Goal: Find specific page/section: Find specific page/section

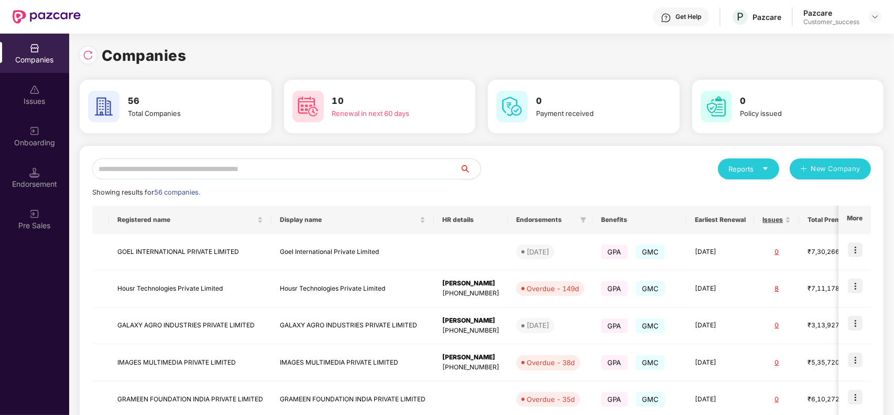
click at [239, 166] on input "text" at bounding box center [275, 168] width 367 height 21
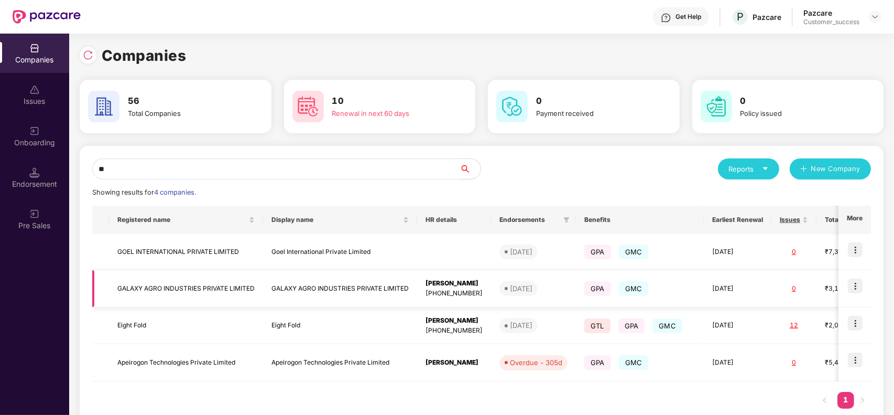
type input "*"
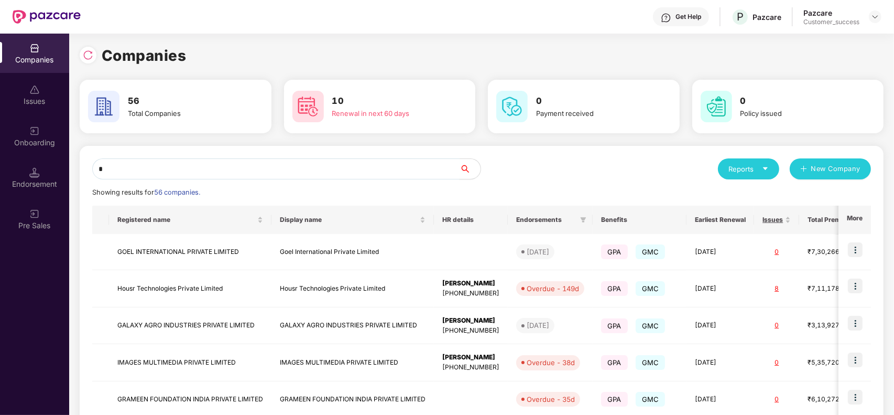
type input "*"
click at [859, 250] on img at bounding box center [855, 249] width 15 height 15
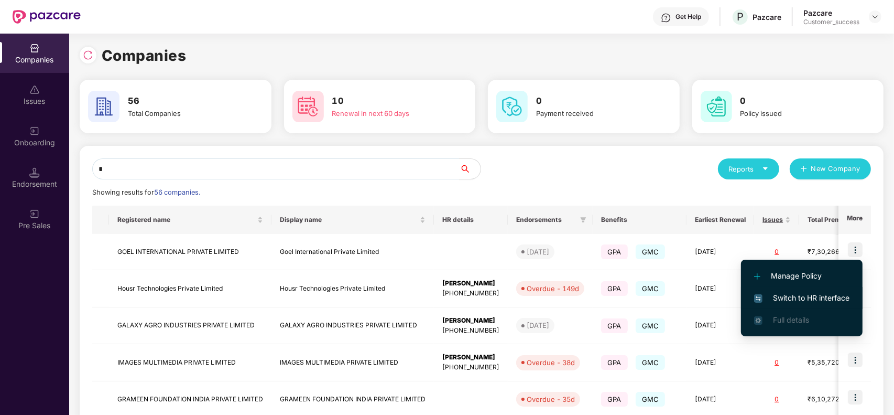
click at [801, 306] on li "Switch to HR interface" at bounding box center [802, 298] width 122 height 22
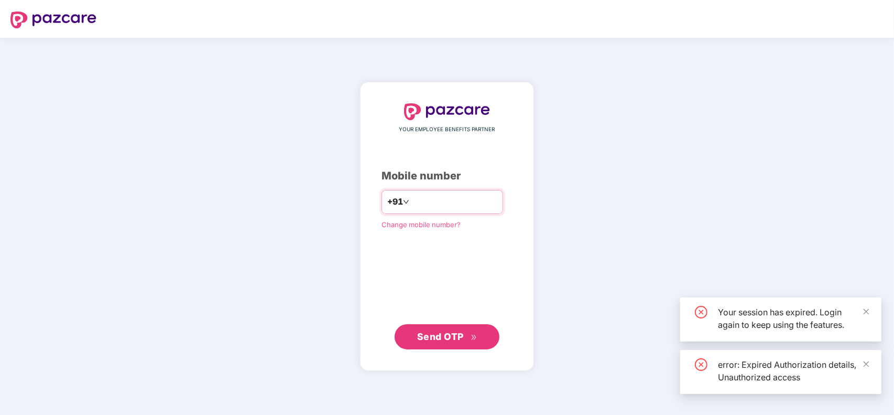
type input "*"
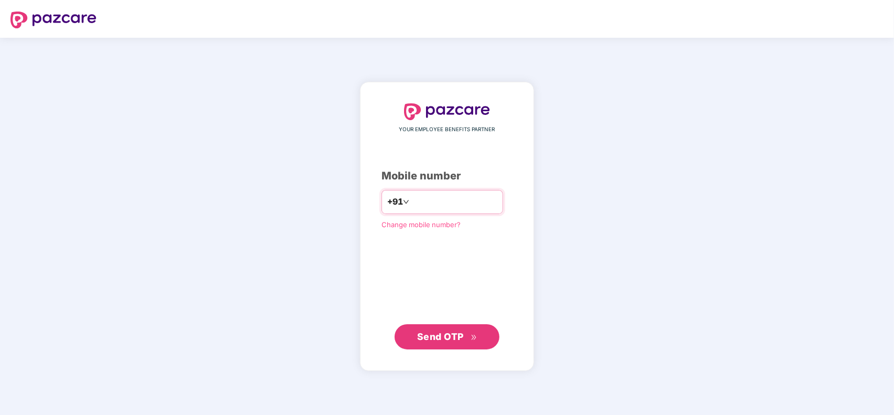
type input "**********"
click at [420, 149] on div at bounding box center [447, 149] width 131 height 0
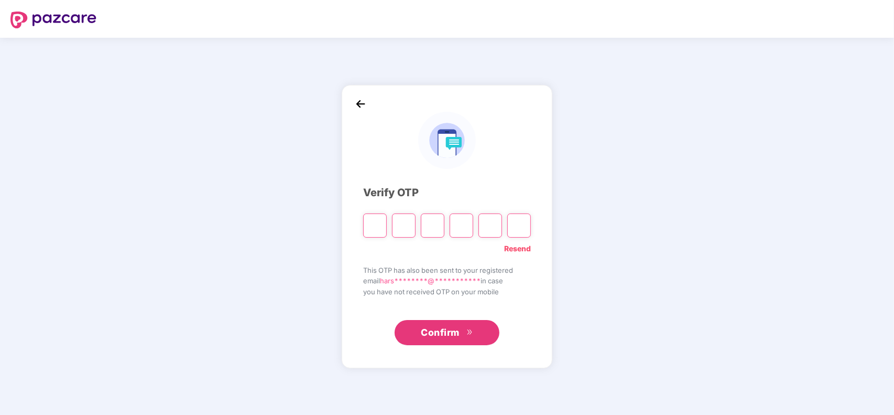
click at [376, 224] on input "Please enter verification code. Digit 1" at bounding box center [375, 225] width 24 height 24
type input "*"
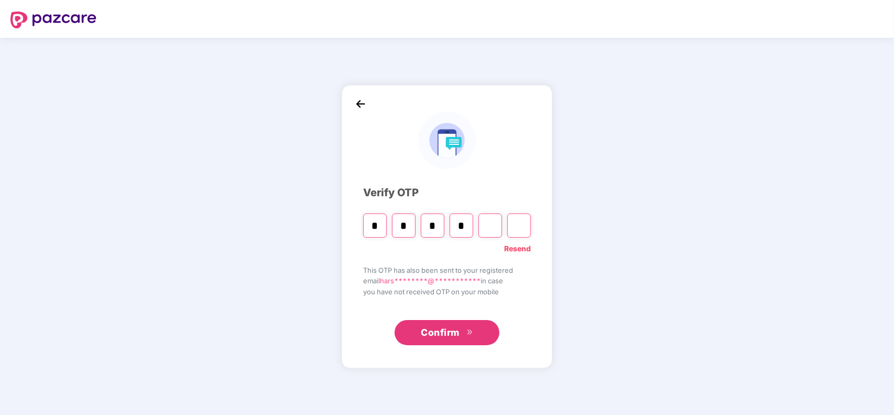
type input "*"
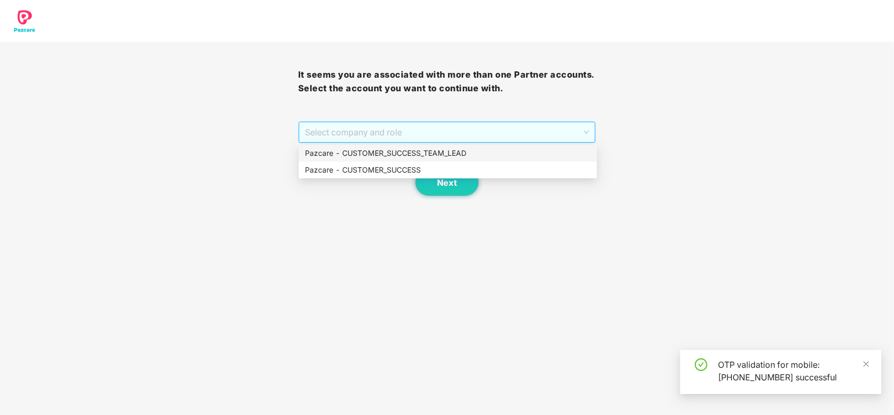
click at [429, 129] on span "Select company and role" at bounding box center [447, 132] width 285 height 20
click at [396, 172] on div "Pazcare - CUSTOMER_SUCCESS" at bounding box center [448, 170] width 286 height 12
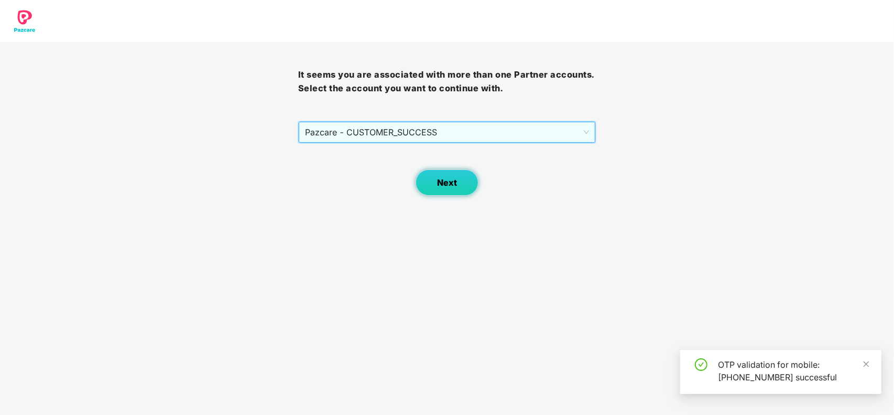
click at [425, 182] on button "Next" at bounding box center [447, 182] width 63 height 26
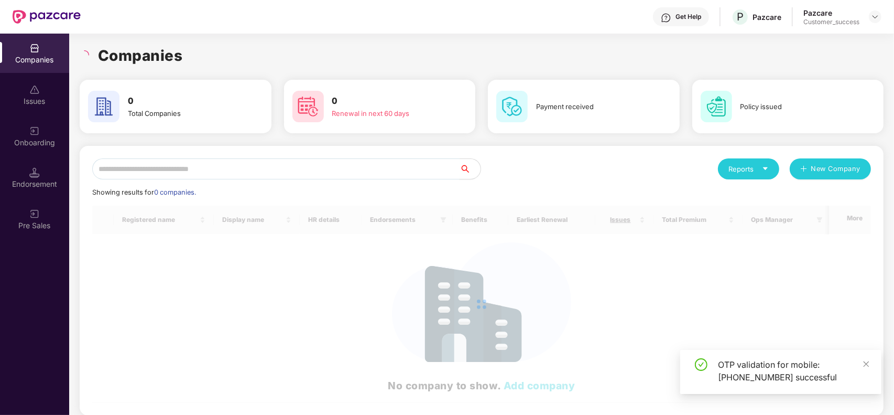
click at [287, 175] on input "text" at bounding box center [275, 168] width 367 height 21
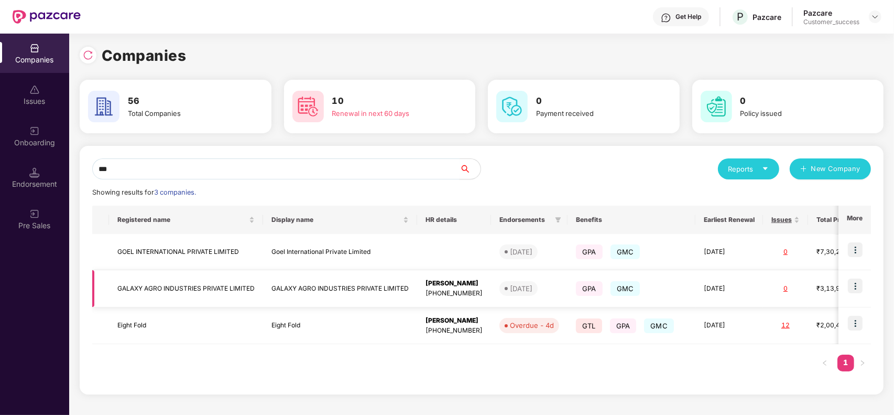
type input "***"
click at [857, 286] on img at bounding box center [855, 285] width 15 height 15
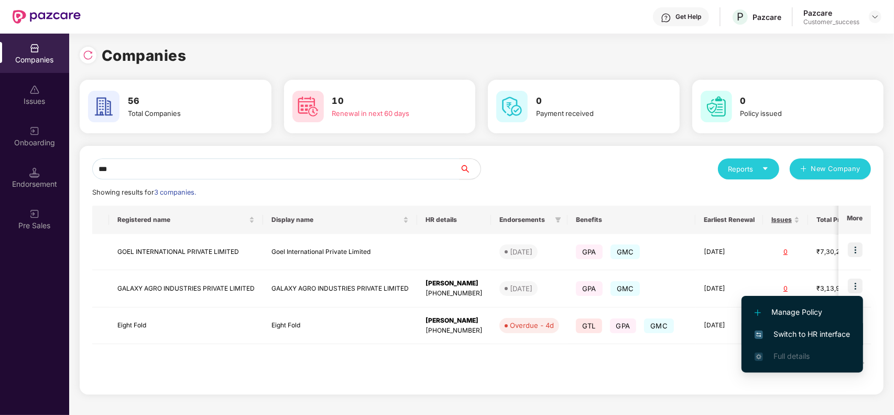
click at [813, 328] on span "Switch to HR interface" at bounding box center [802, 334] width 95 height 12
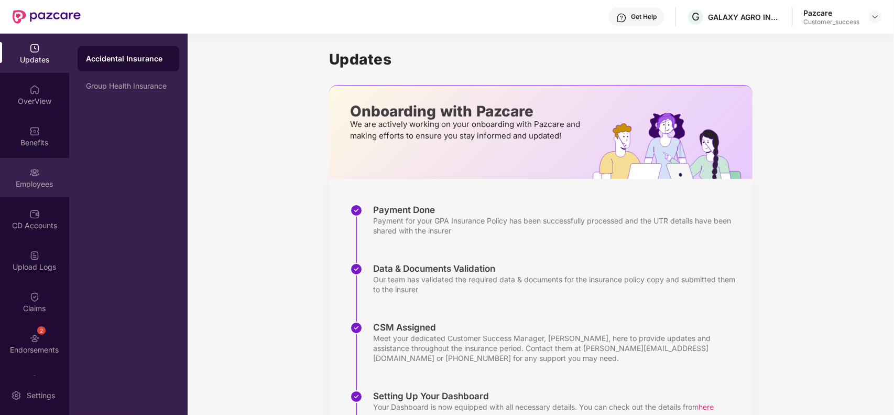
click at [27, 190] on div "Employees" at bounding box center [34, 177] width 69 height 39
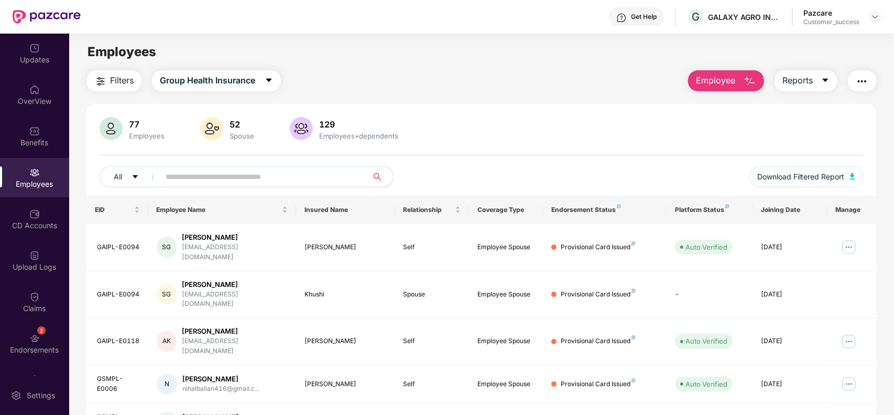
click at [261, 177] on input "text" at bounding box center [260, 177] width 188 height 16
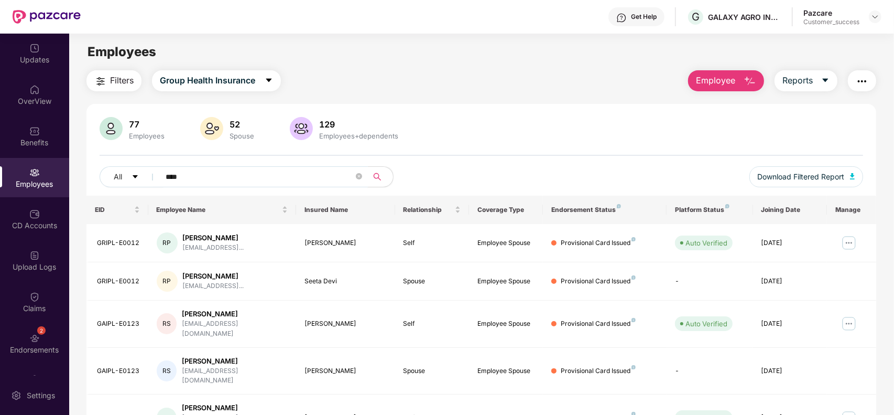
type input "***"
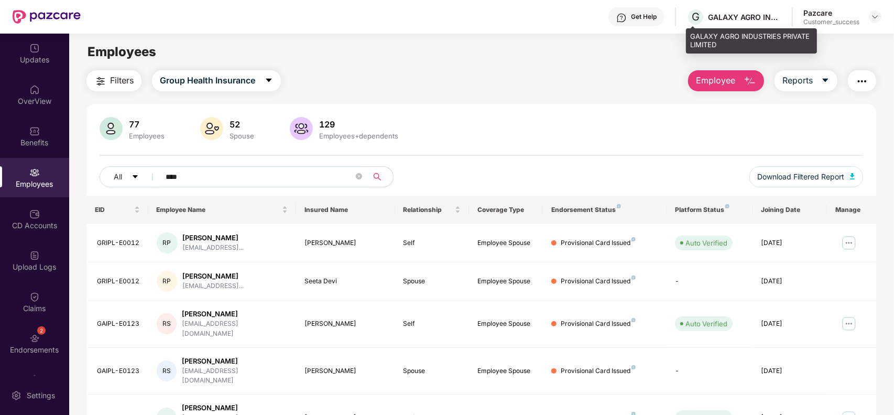
click at [695, 36] on div "GALAXY AGRO INDUSTRIES PRIVATE LIMITED" at bounding box center [751, 40] width 131 height 25
copy div "GALAXY AGRO INDUSTRIES PRIVATE LIMITED"
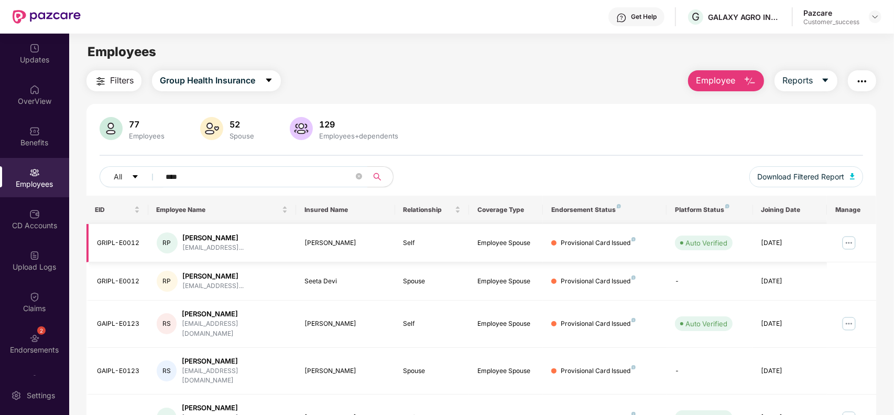
click at [116, 239] on div "GRIPL-E0012" at bounding box center [118, 243] width 43 height 10
copy div "GRIPL-E0012"
click at [29, 121] on div "Benefits" at bounding box center [34, 135] width 69 height 39
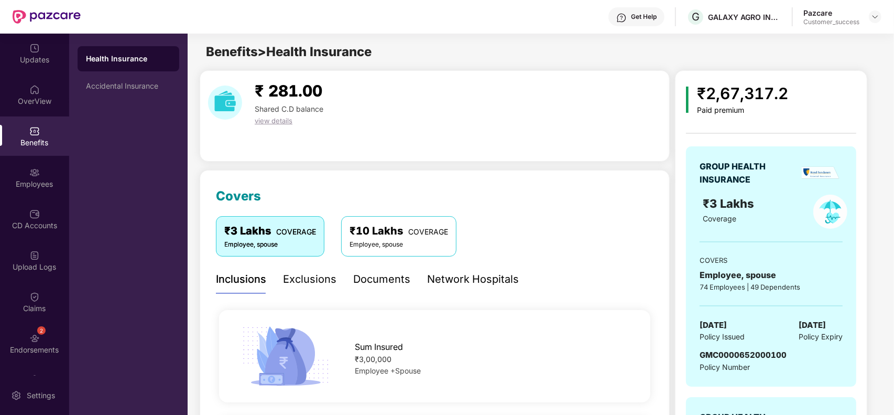
click at [717, 354] on span "GMC0000652000100" at bounding box center [743, 355] width 87 height 10
copy span "GMC0000652000100"
click at [877, 16] on img at bounding box center [875, 17] width 8 height 8
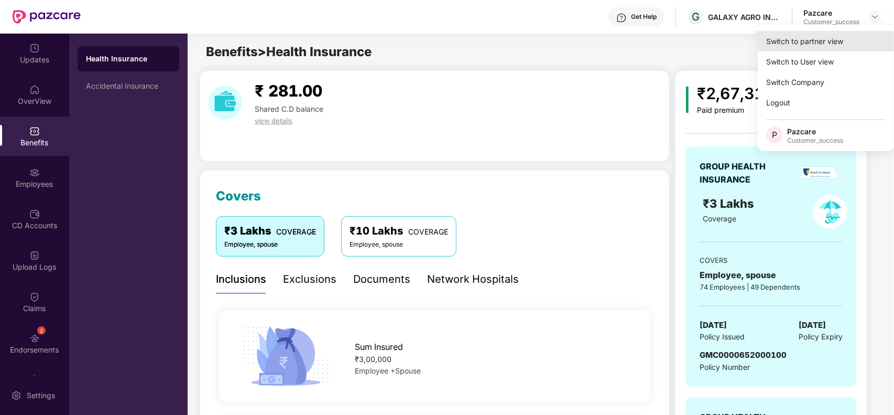
click at [858, 37] on div "Switch to partner view" at bounding box center [826, 41] width 136 height 20
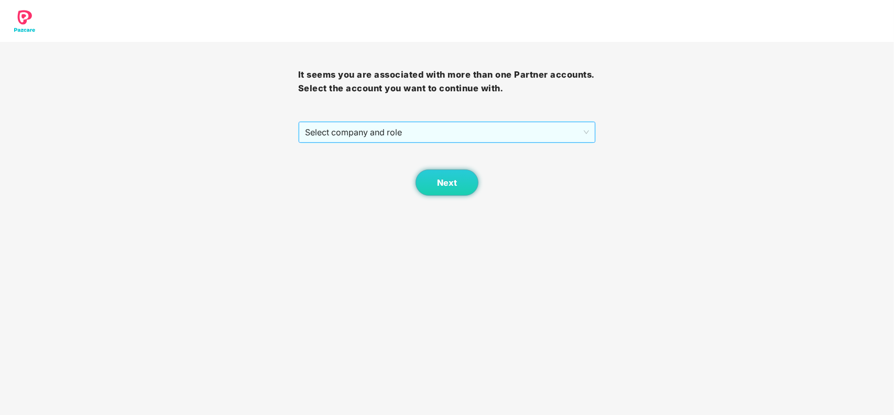
click at [514, 130] on span "Select company and role" at bounding box center [447, 132] width 285 height 20
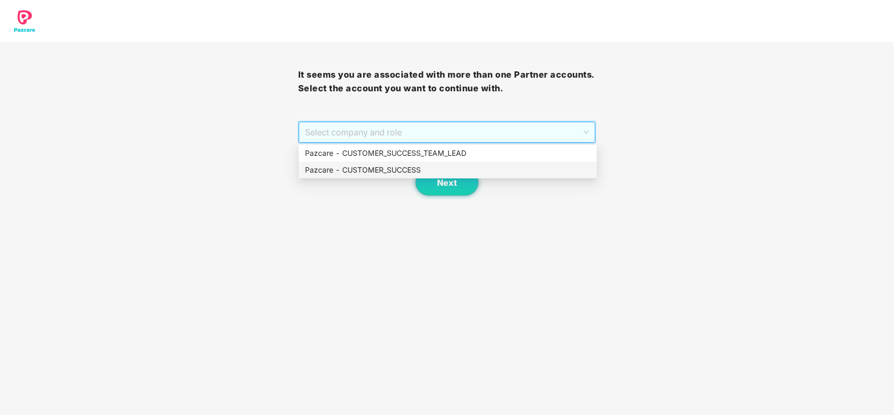
click at [438, 171] on div "Pazcare - CUSTOMER_SUCCESS" at bounding box center [448, 170] width 286 height 12
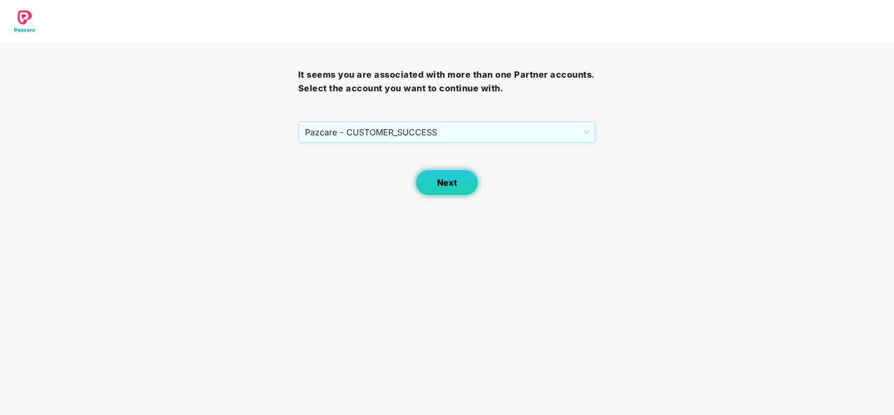
click at [428, 179] on button "Next" at bounding box center [447, 182] width 63 height 26
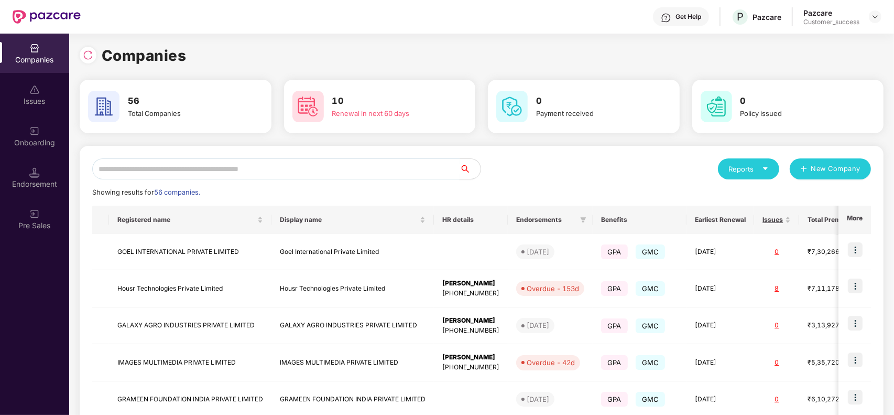
click at [264, 164] on input "text" at bounding box center [275, 168] width 367 height 21
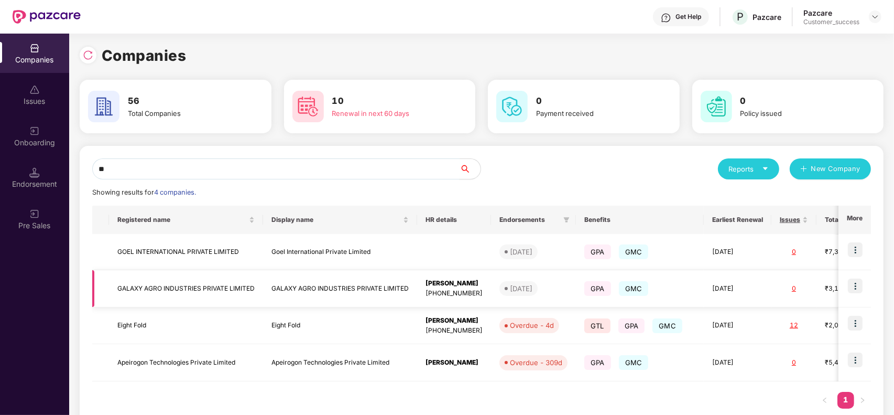
type input "**"
click at [376, 290] on td "GALAXY AGRO INDUSTRIES PRIVATE LIMITED" at bounding box center [340, 288] width 154 height 37
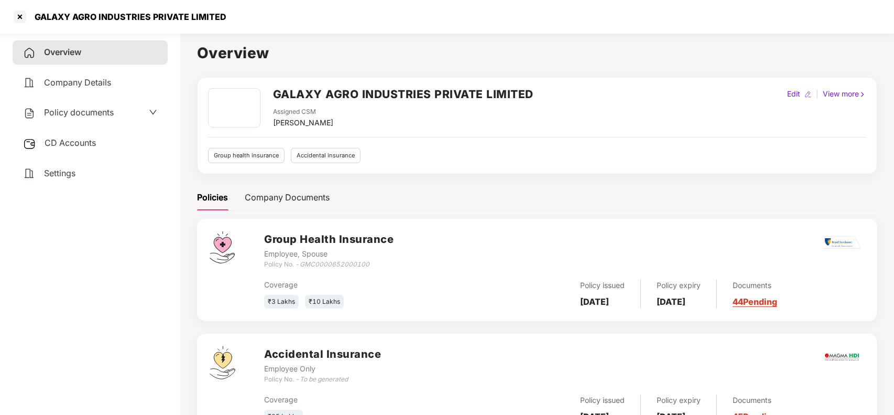
click at [764, 299] on link "44 Pending" at bounding box center [755, 301] width 45 height 10
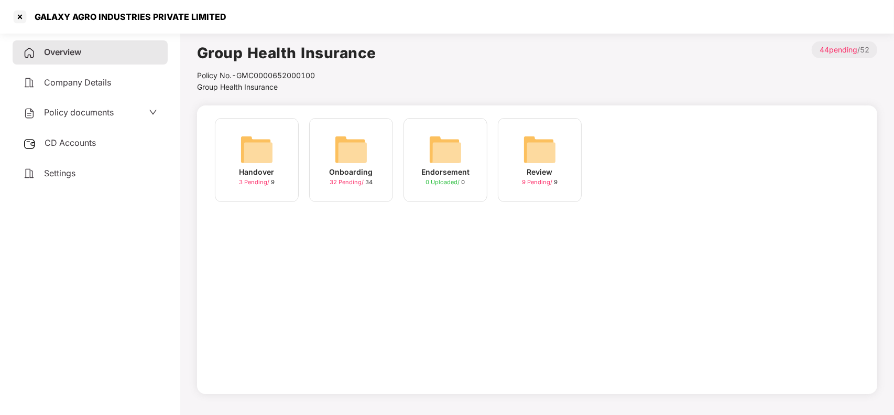
click at [354, 166] on div "Onboarding" at bounding box center [352, 172] width 44 height 12
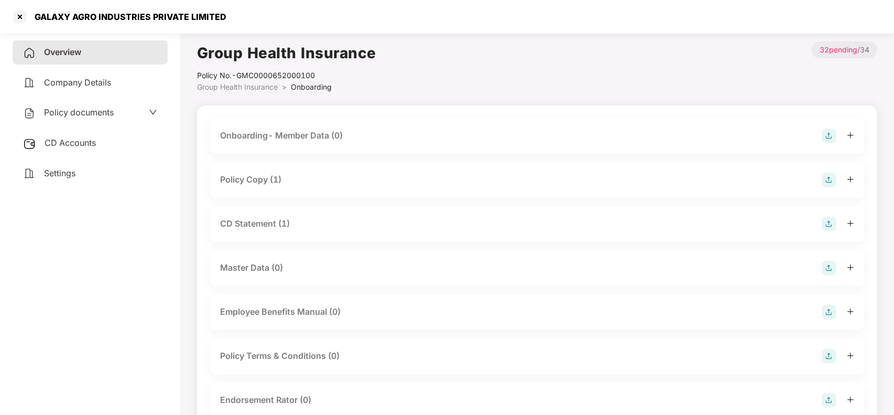
click at [305, 186] on div "Policy Copy (1)" at bounding box center [537, 179] width 634 height 15
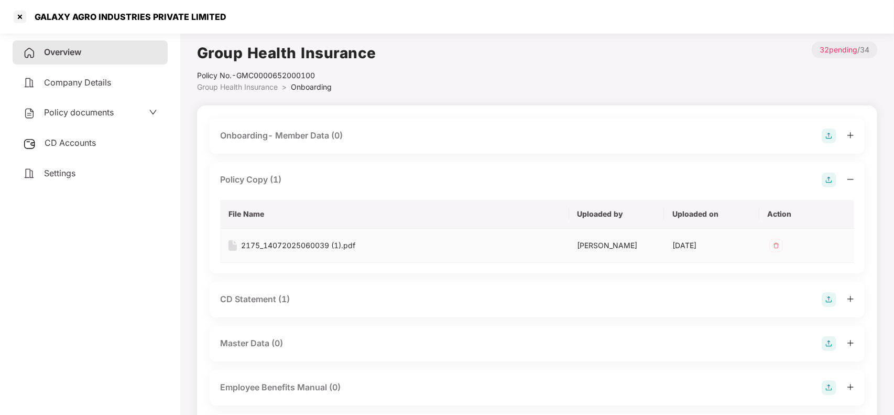
click at [286, 247] on div "2175_14072025060039 (1).pdf" at bounding box center [298, 246] width 114 height 12
click at [286, 176] on div "Policy Copy (1)" at bounding box center [537, 179] width 634 height 15
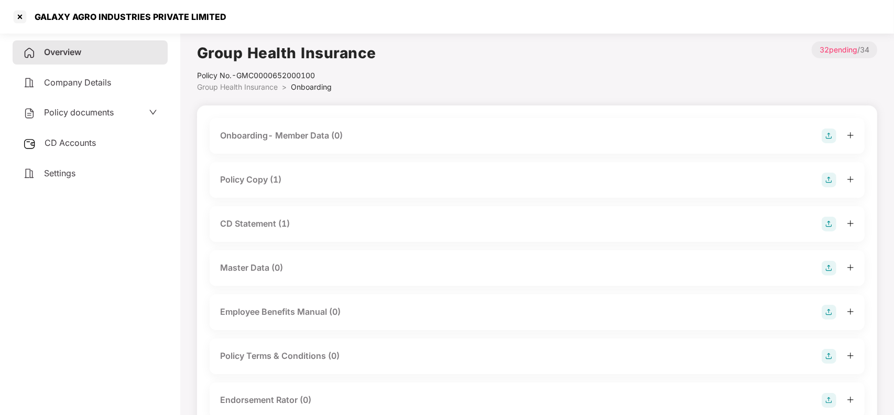
scroll to position [10, 0]
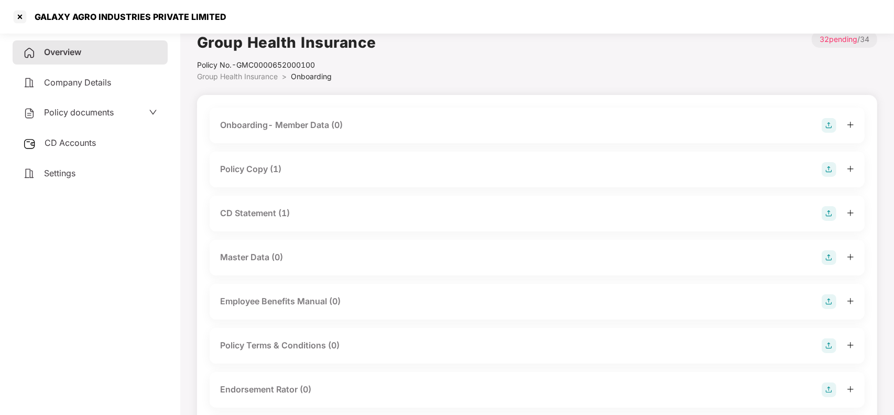
click at [140, 17] on div "GALAXY AGRO INDUSTRIES PRIVATE LIMITED" at bounding box center [127, 17] width 198 height 10
copy div "GALAXY AGRO INDUSTRIES PRIVATE LIMITED"
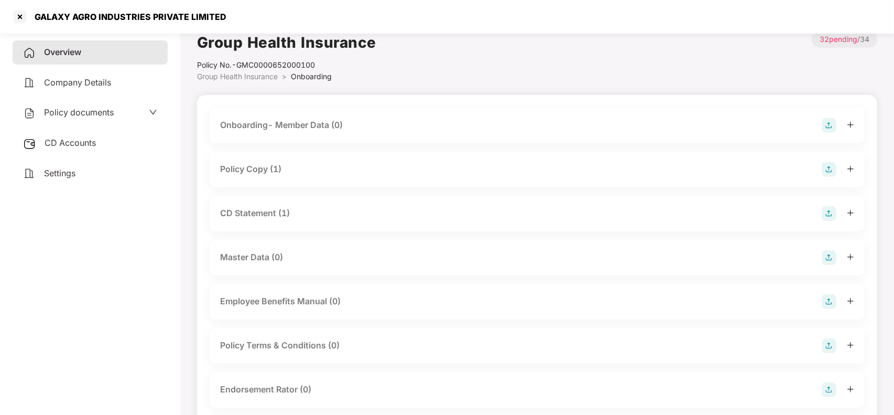
click at [24, 25] on div "GALAXY AGRO INDUSTRIES PRIVATE LIMITED" at bounding box center [447, 17] width 894 height 34
click at [24, 20] on div at bounding box center [20, 16] width 17 height 17
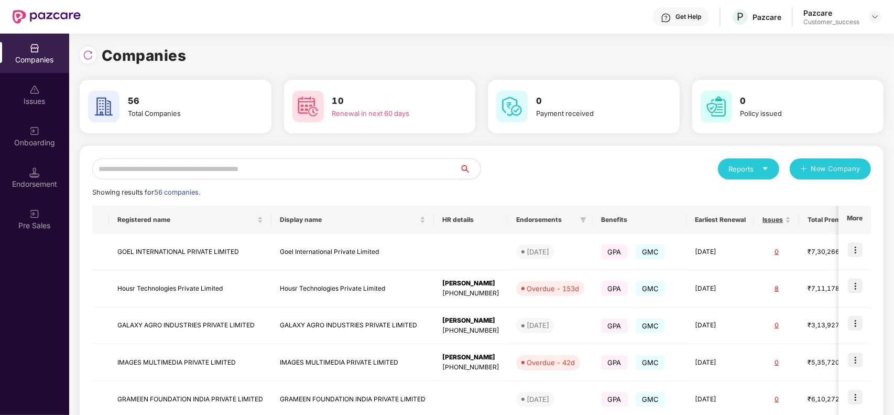
scroll to position [0, 0]
click at [46, 140] on div "Onboarding" at bounding box center [34, 142] width 69 height 10
